Goal: Task Accomplishment & Management: Manage account settings

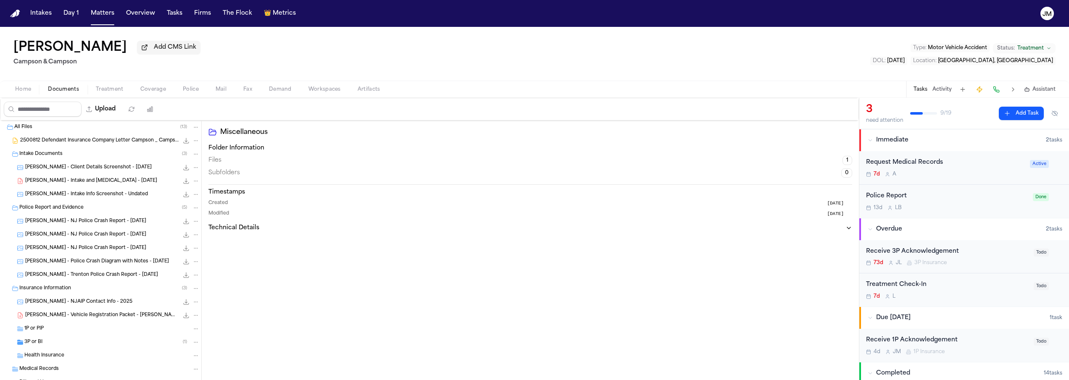
scroll to position [71, 0]
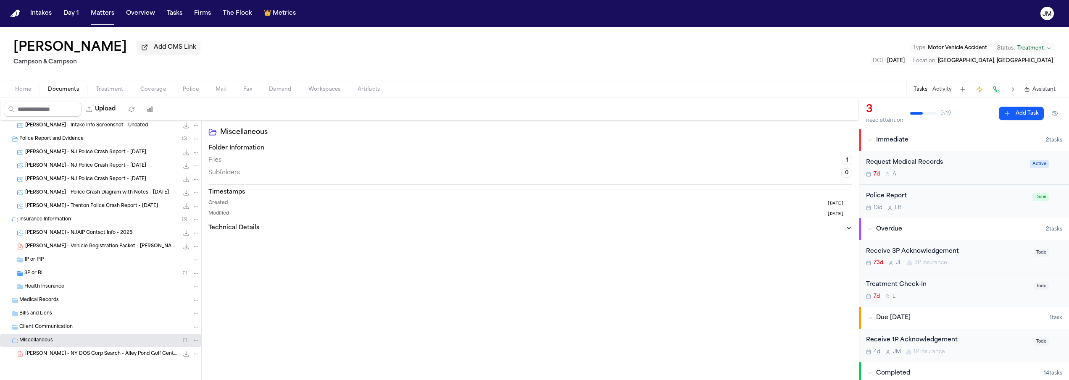
click at [66, 92] on span "Documents" at bounding box center [63, 89] width 31 height 7
click at [103, 201] on div "[PERSON_NAME] - Trenton Police Crash Report - [DATE] 133.7 KB • JPG" at bounding box center [100, 206] width 201 height 13
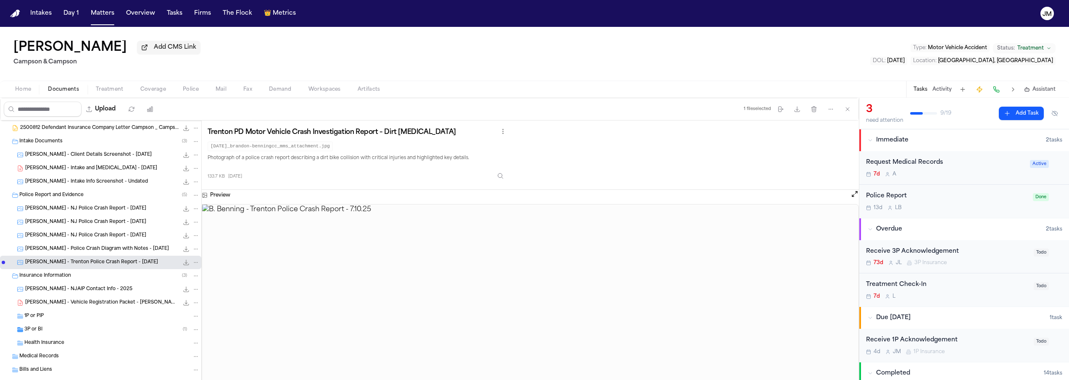
scroll to position [0, 0]
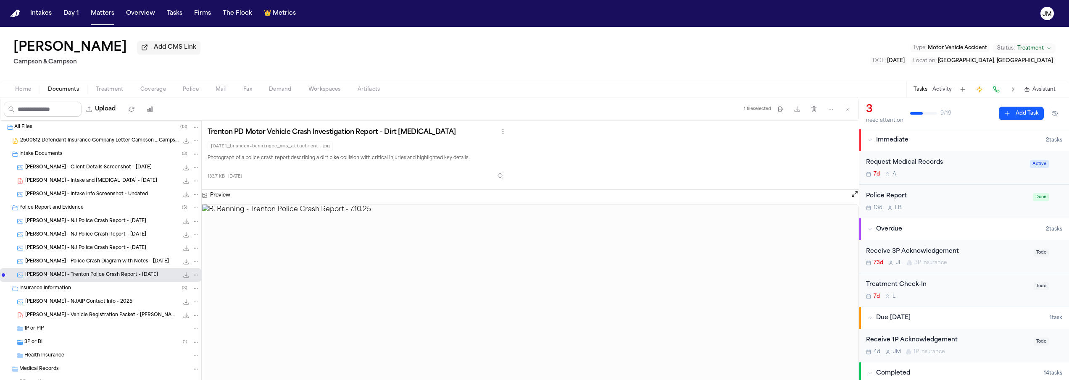
click at [102, 224] on span "[PERSON_NAME] - NJ Police Crash Report - [DATE]" at bounding box center [85, 221] width 121 height 7
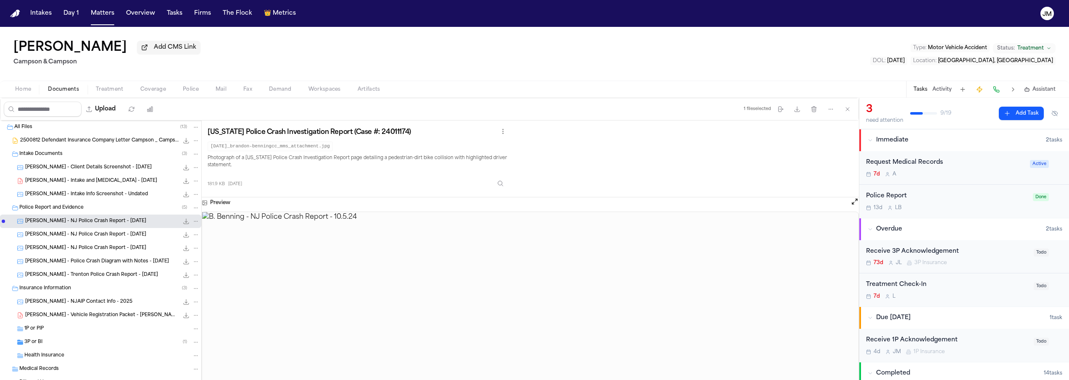
click at [106, 239] on div "[PERSON_NAME] - NJ Police Crash Report - [DATE] 231.0 KB • JPG" at bounding box center [112, 235] width 174 height 8
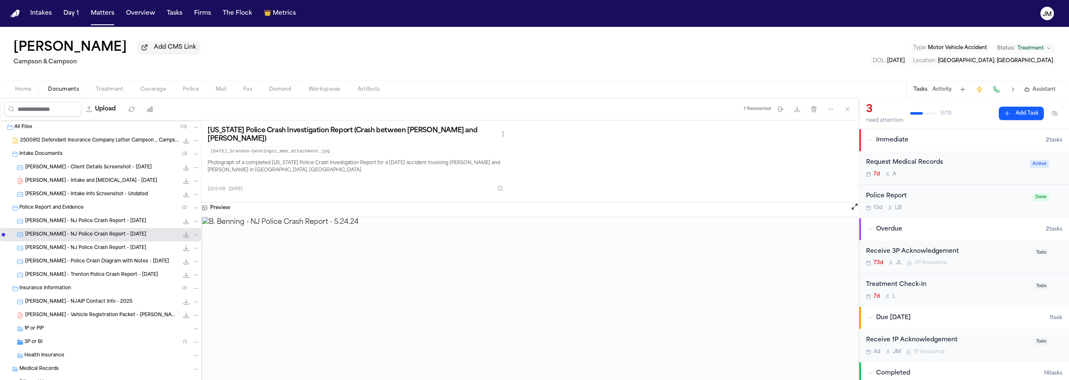
click at [106, 251] on span "[PERSON_NAME] - NJ Police Crash Report - [DATE]" at bounding box center [85, 248] width 121 height 7
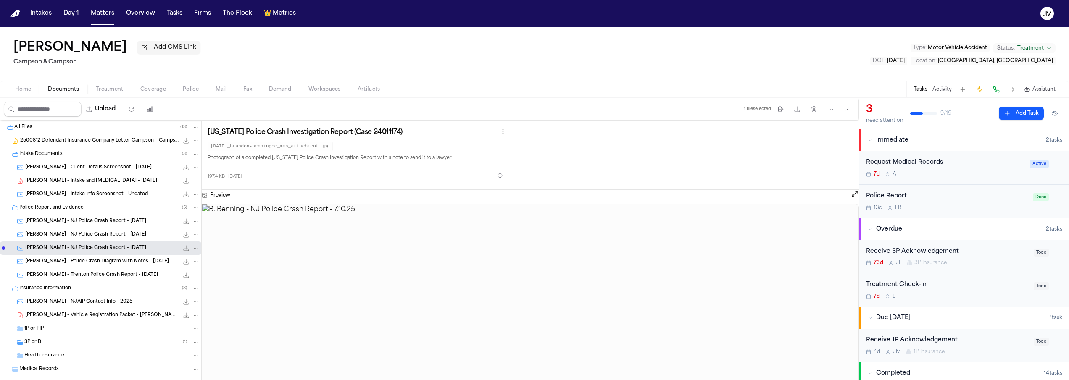
click at [110, 266] on span "[PERSON_NAME] - Police Crash Diagram with Notes - [DATE]" at bounding box center [97, 261] width 144 height 7
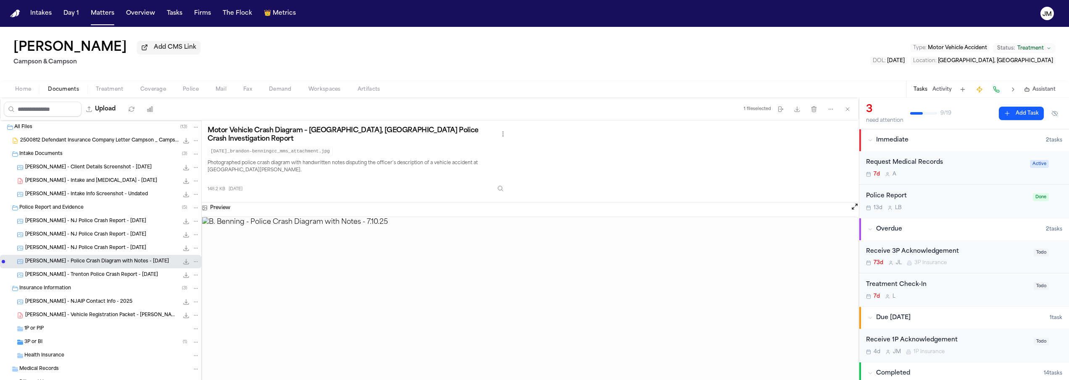
click at [110, 279] on span "B. Benning - Trenton Police Crash Report - 7.10.25" at bounding box center [91, 275] width 133 height 7
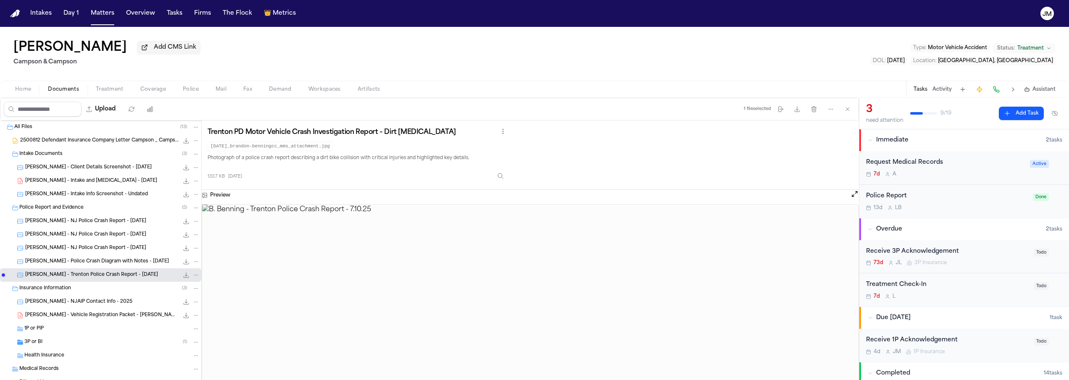
scroll to position [71, 0]
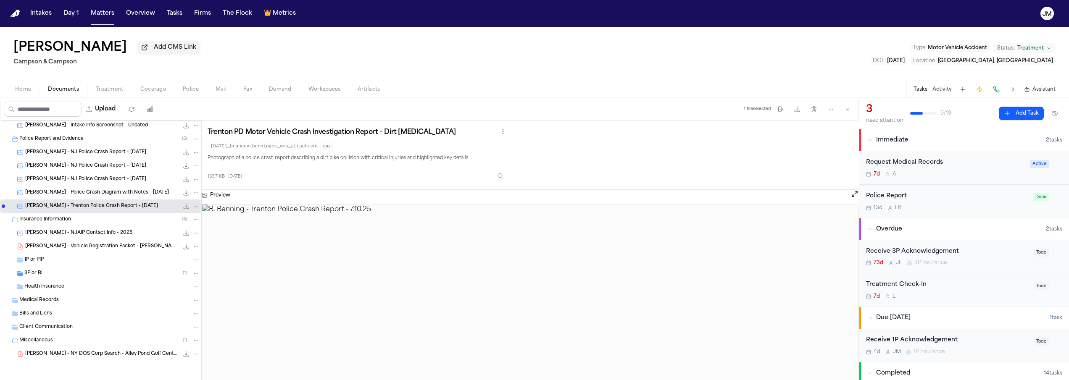
click at [114, 355] on span "B. Bennett - NY DOS Corp Search - Alley Pond Golf Center LLC - 7.10.25" at bounding box center [101, 354] width 153 height 7
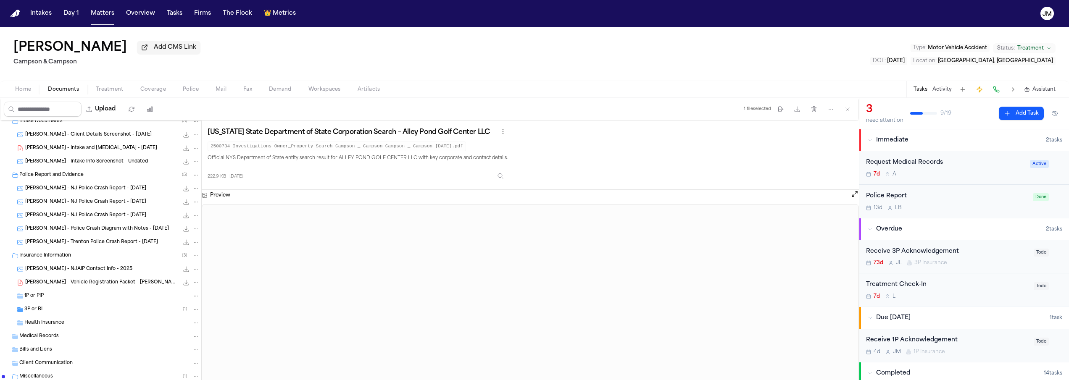
scroll to position [0, 0]
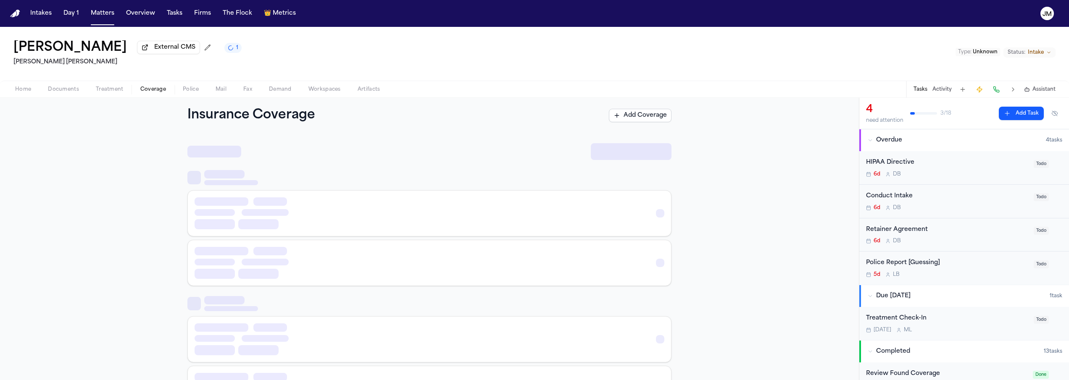
click at [157, 92] on span "Coverage" at bounding box center [153, 89] width 26 height 7
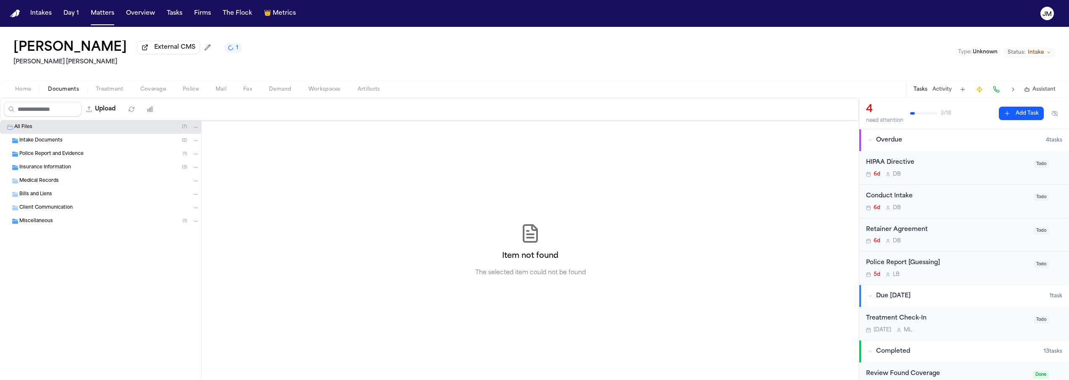
click at [56, 92] on span "Documents" at bounding box center [63, 89] width 31 height 7
click at [41, 153] on span "Police Report and Evidence" at bounding box center [51, 154] width 64 height 7
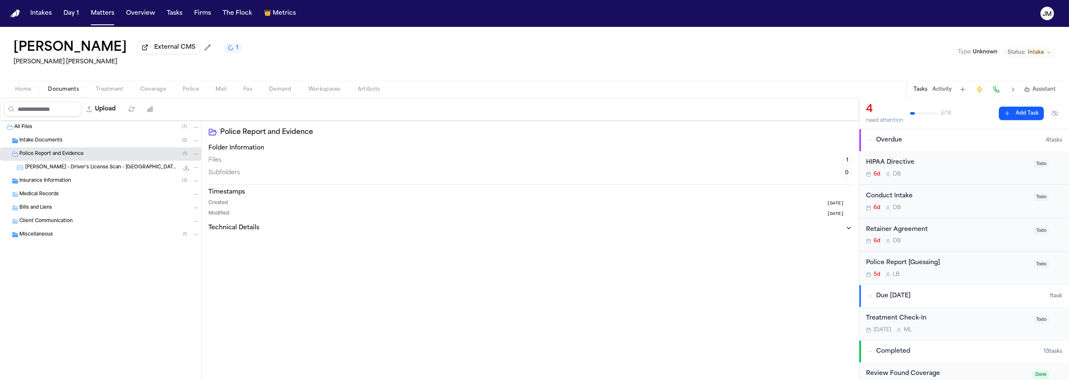
click at [42, 182] on span "Insurance Information" at bounding box center [45, 181] width 52 height 7
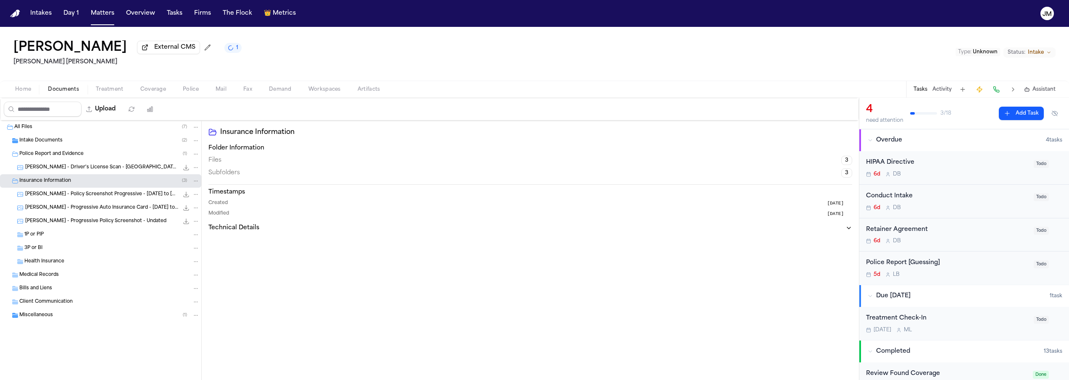
click at [23, 92] on span "Home" at bounding box center [23, 89] width 16 height 7
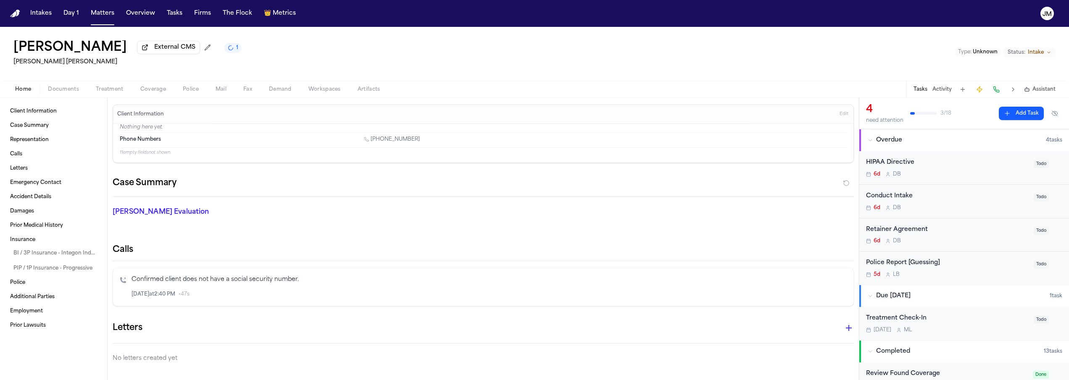
click at [66, 90] on span "Documents" at bounding box center [63, 89] width 31 height 7
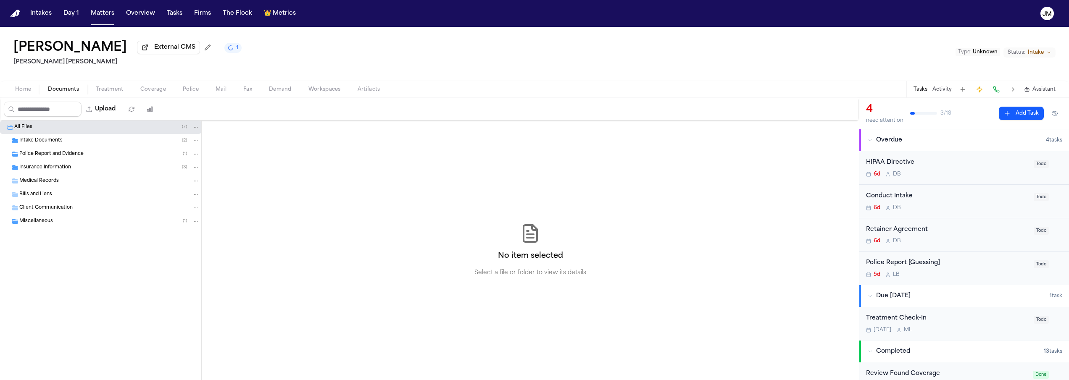
click at [50, 223] on span "Miscellaneous" at bounding box center [36, 221] width 34 height 7
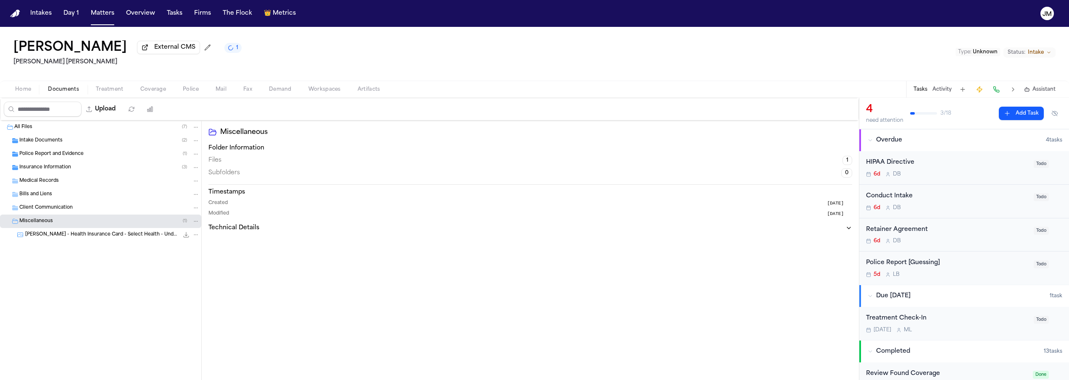
click at [40, 169] on span "Insurance Information" at bounding box center [45, 167] width 52 height 7
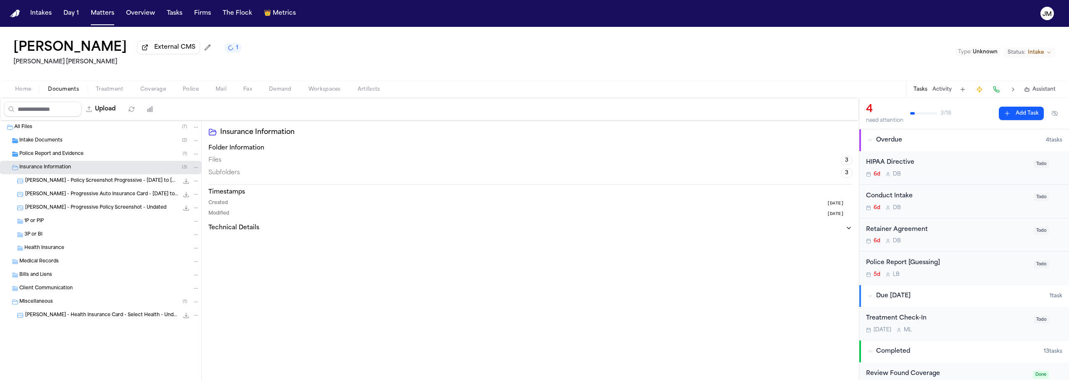
click at [47, 153] on span "Police Report and Evidence" at bounding box center [51, 154] width 64 height 7
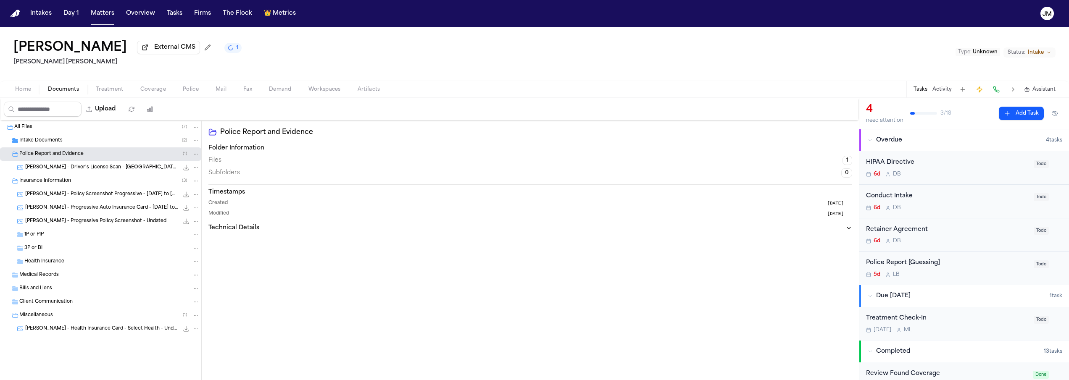
click at [56, 145] on span "Intake Documents" at bounding box center [40, 140] width 43 height 7
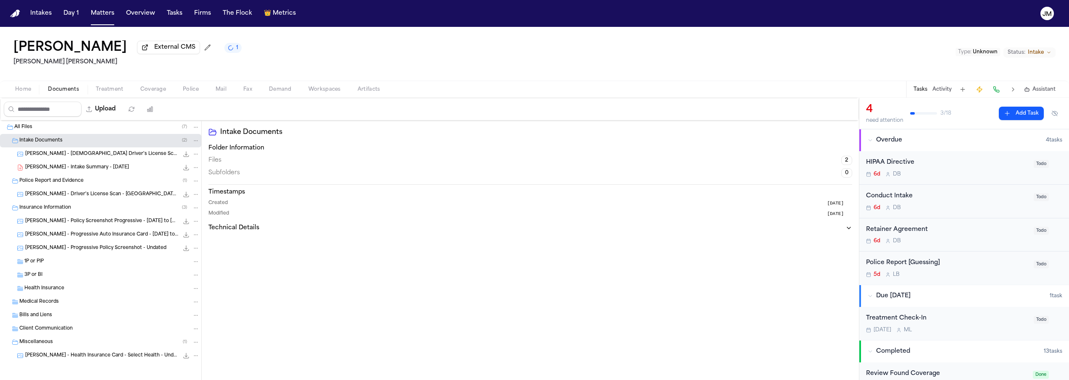
click at [66, 184] on span "Police Report and Evidence" at bounding box center [51, 181] width 64 height 7
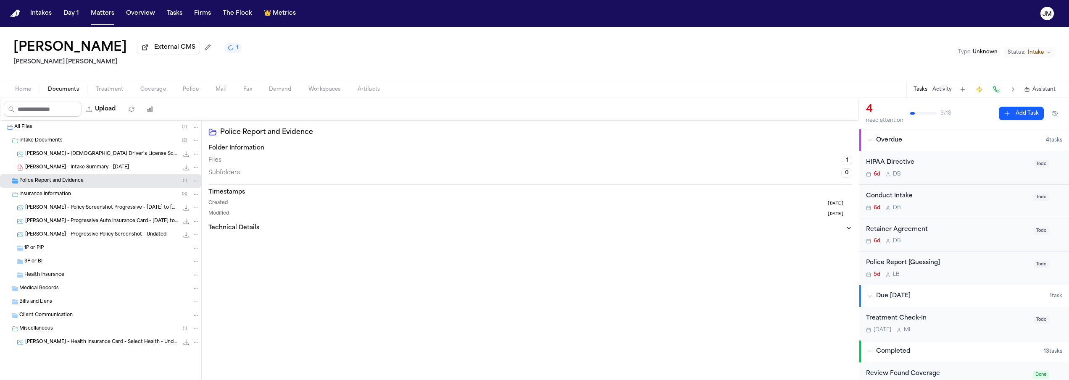
click at [57, 182] on span "Police Report and Evidence" at bounding box center [51, 181] width 64 height 7
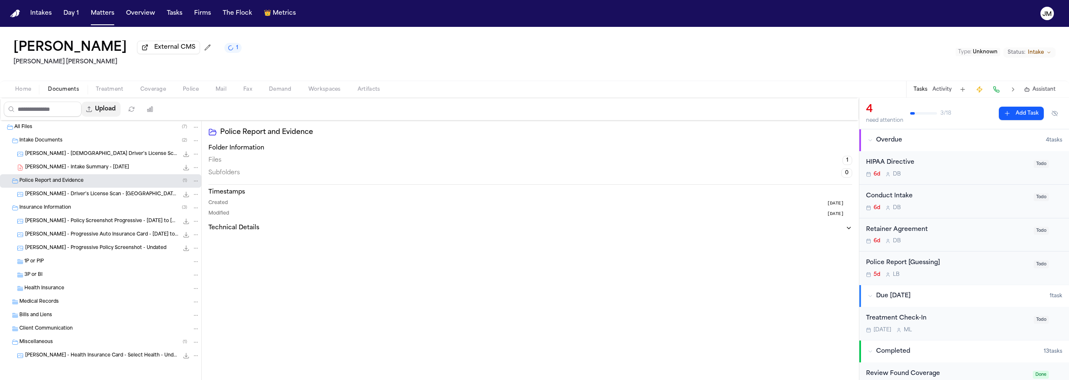
click at [111, 116] on button "Upload" at bounding box center [101, 109] width 39 height 15
select select "**********"
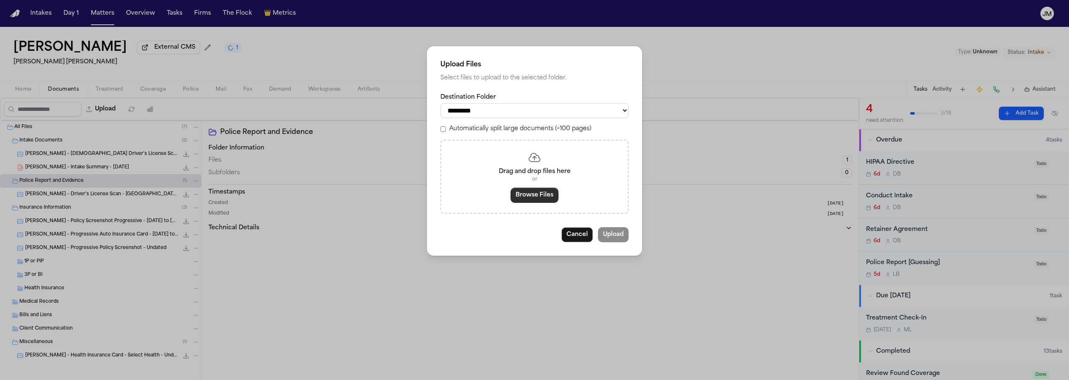
click at [532, 197] on button "Browse Files" at bounding box center [535, 195] width 48 height 15
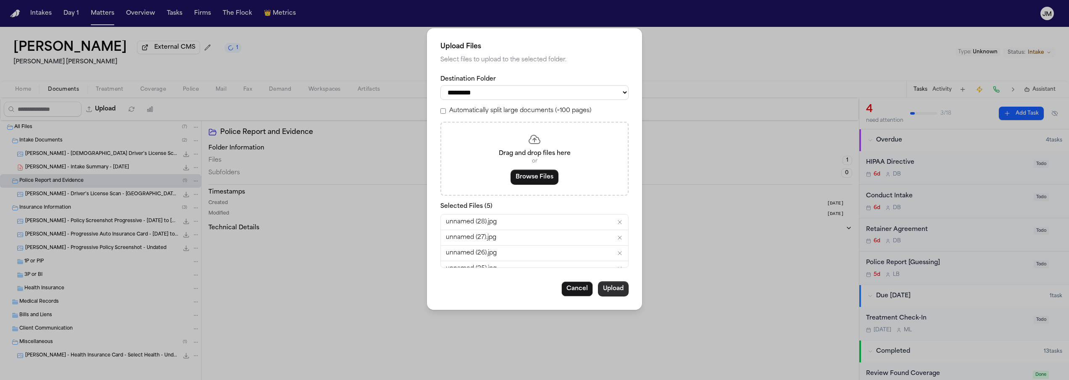
click at [617, 292] on button "Upload" at bounding box center [613, 289] width 31 height 15
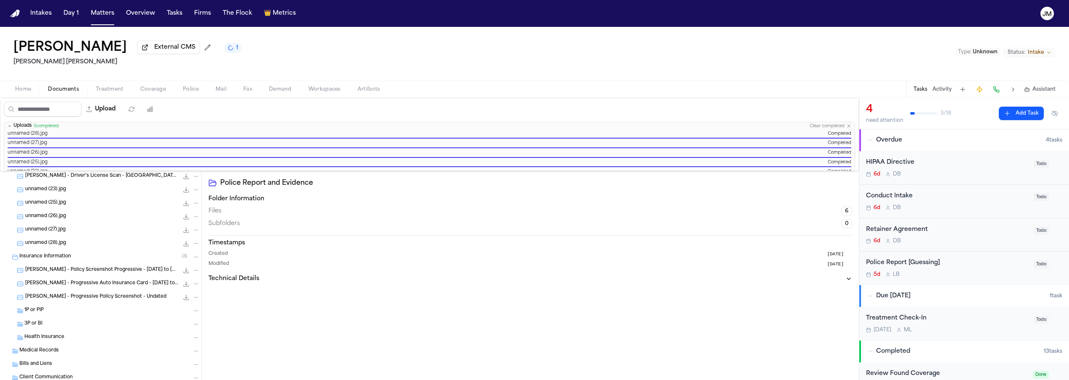
scroll to position [71, 0]
click at [48, 254] on span "Insurance Information" at bounding box center [45, 256] width 52 height 7
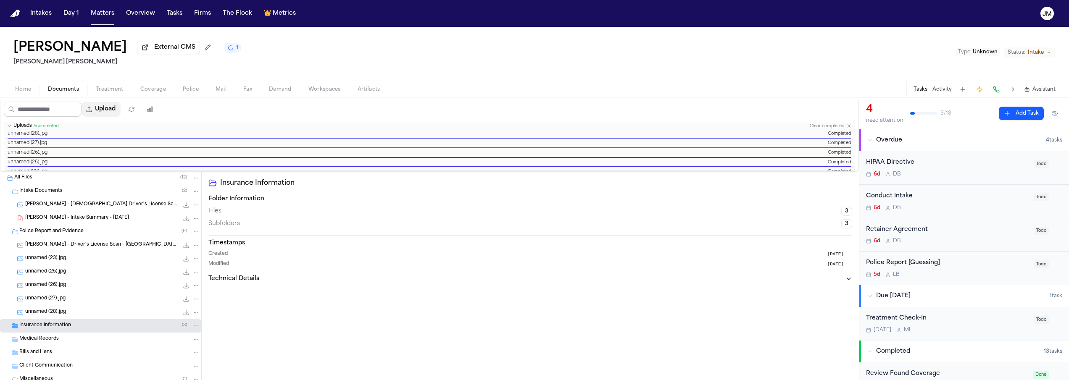
click at [103, 113] on button "Upload" at bounding box center [101, 109] width 39 height 15
select select "**********"
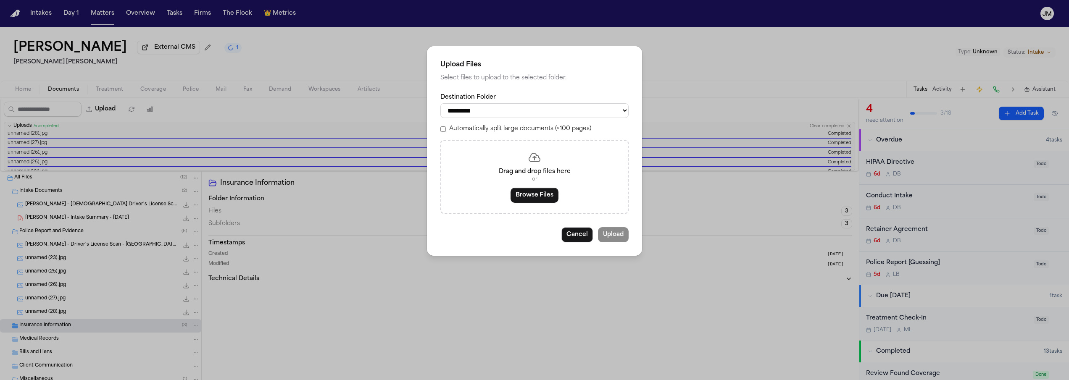
click at [546, 214] on div "Drag and drop files here or Browse Files" at bounding box center [534, 177] width 188 height 74
click at [548, 200] on button "Browse Files" at bounding box center [535, 195] width 48 height 15
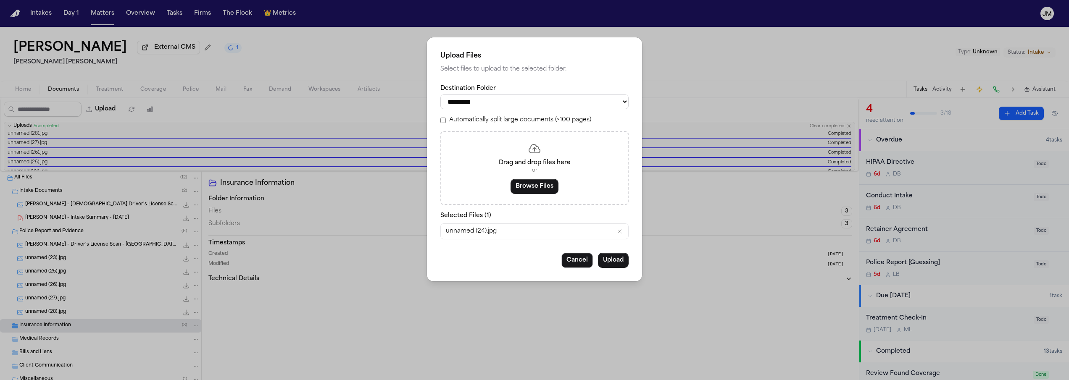
click at [616, 274] on div "**********" at bounding box center [534, 159] width 215 height 244
click at [616, 268] on button "Upload" at bounding box center [613, 260] width 31 height 15
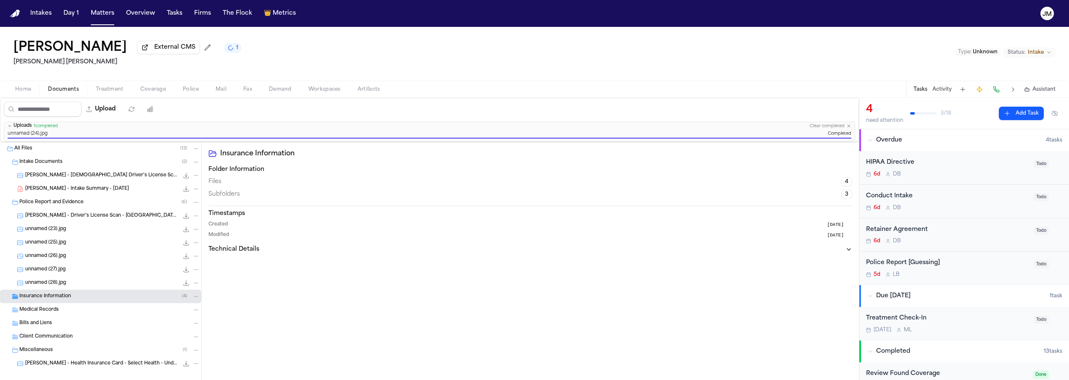
click at [70, 296] on span "Insurance Information" at bounding box center [45, 296] width 52 height 7
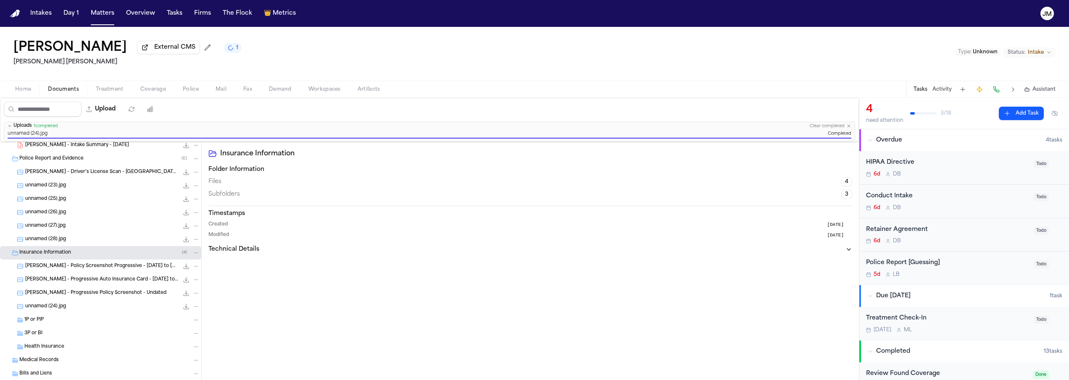
scroll to position [72, 0]
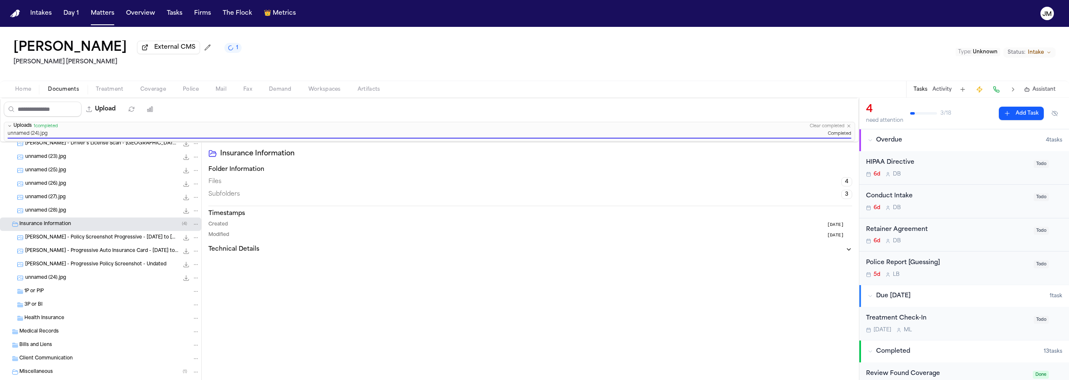
click at [62, 282] on span "unnamed (24).jpg" at bounding box center [45, 278] width 41 height 7
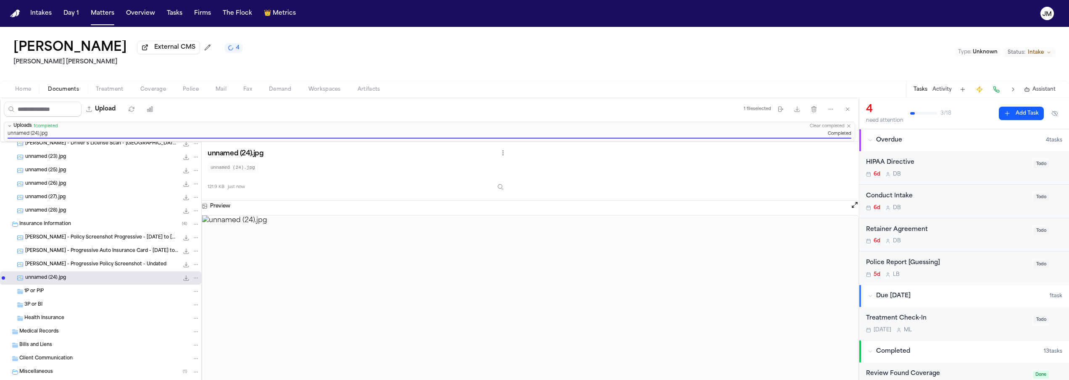
click at [27, 89] on span "Home" at bounding box center [23, 89] width 16 height 7
